Goal: Information Seeking & Learning: Check status

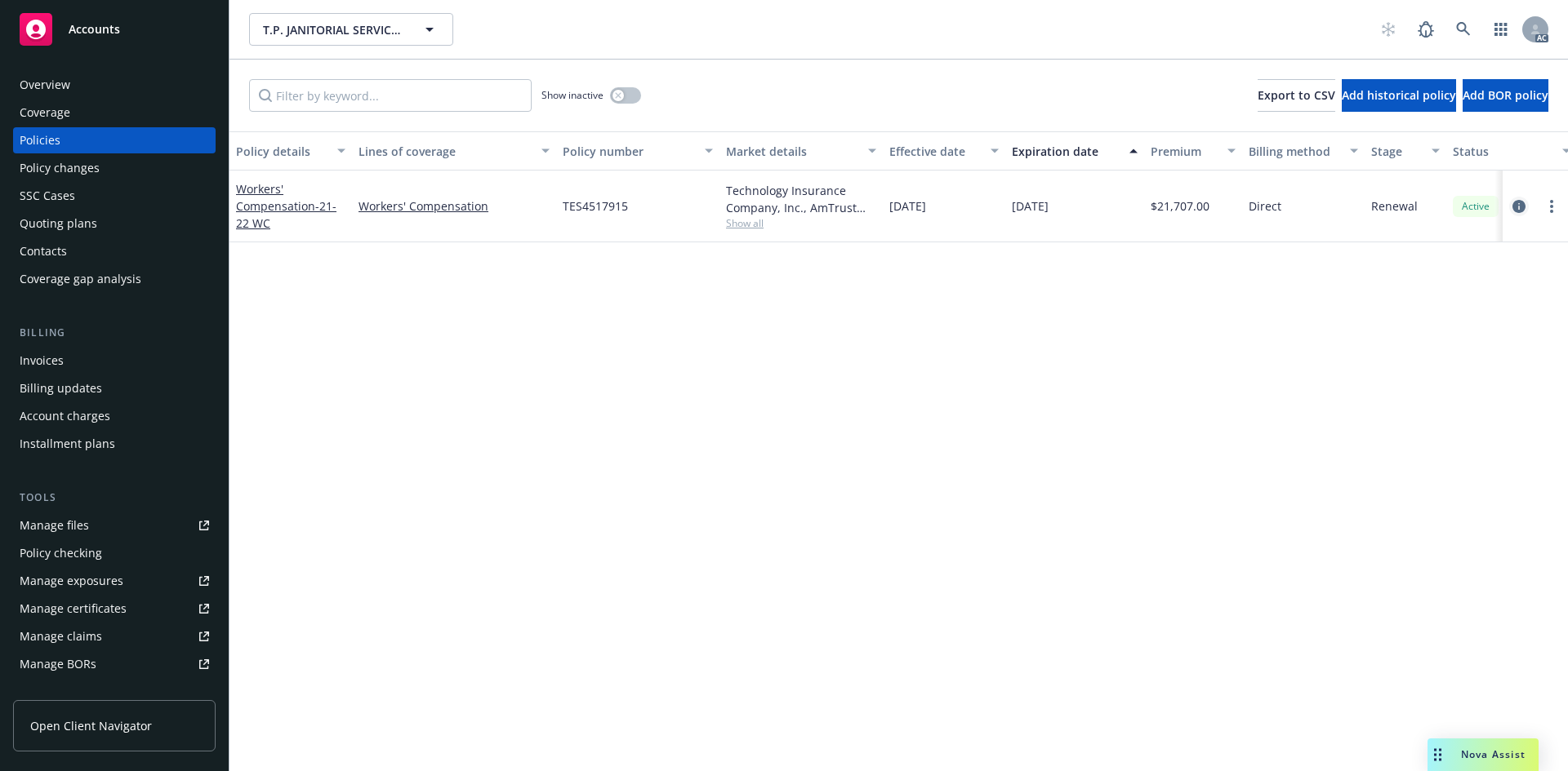
click at [1521, 208] on icon "circleInformation" at bounding box center [1518, 206] width 13 height 13
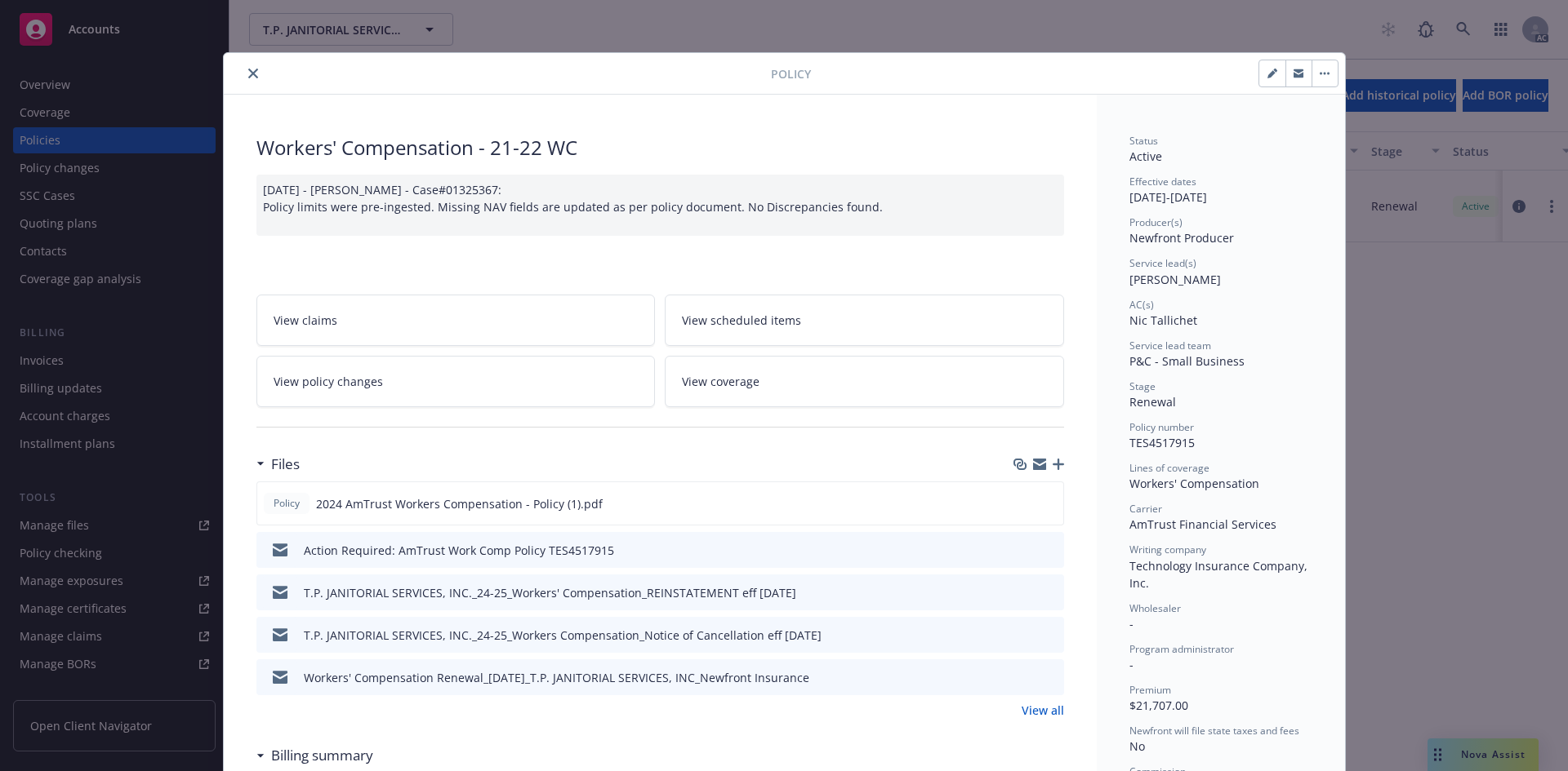
click at [248, 71] on icon "close" at bounding box center [253, 74] width 10 height 10
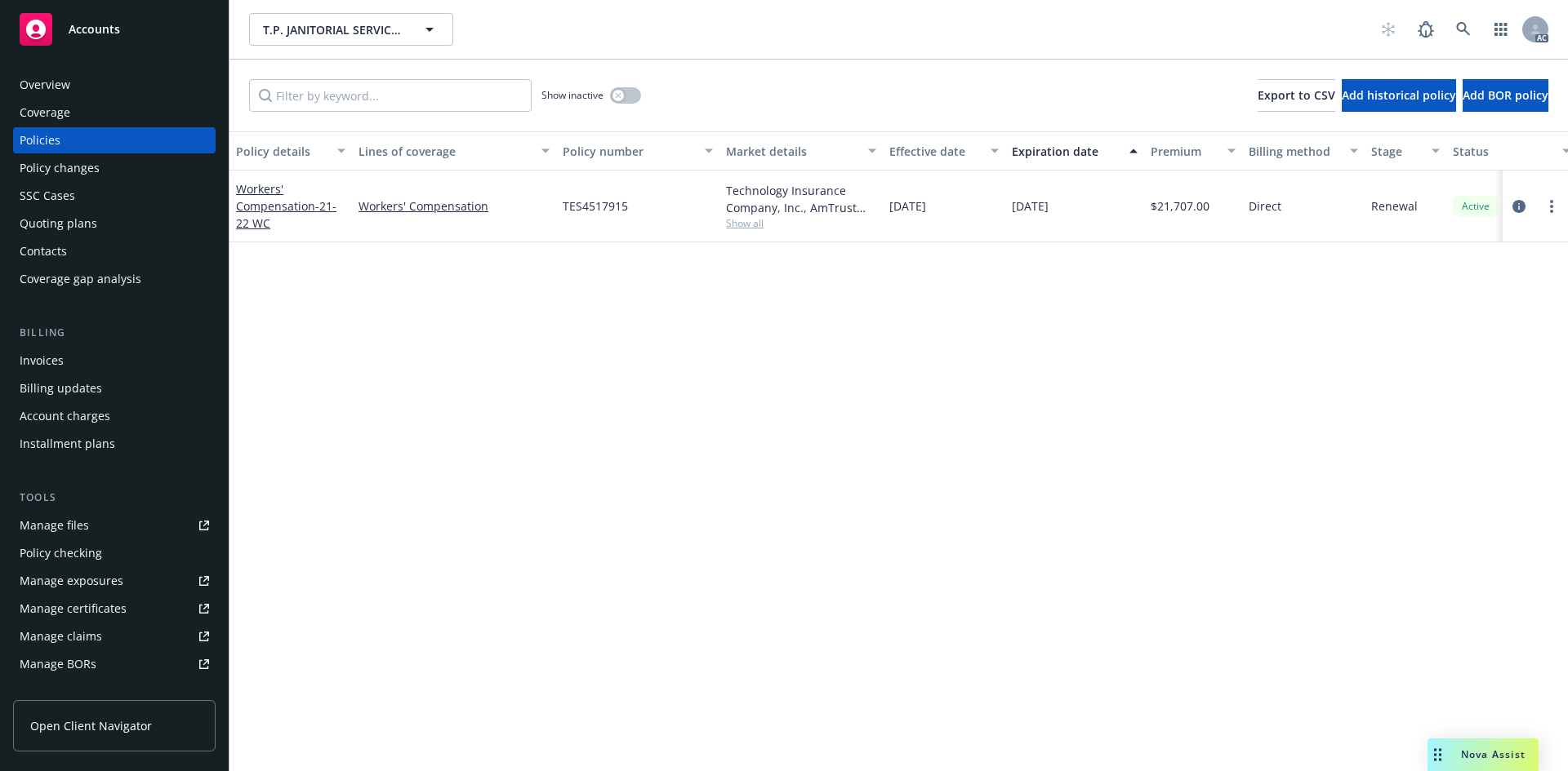
click at [1270, 220] on div "Direct" at bounding box center [1303, 207] width 123 height 72
click at [748, 224] on span "Show all" at bounding box center [800, 223] width 150 height 14
